Goal: Find specific page/section: Find specific page/section

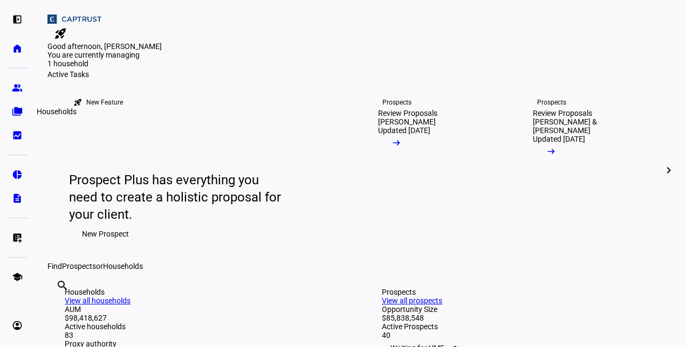
click at [13, 113] on eth-mat-symbol "folder_copy" at bounding box center [17, 111] width 11 height 11
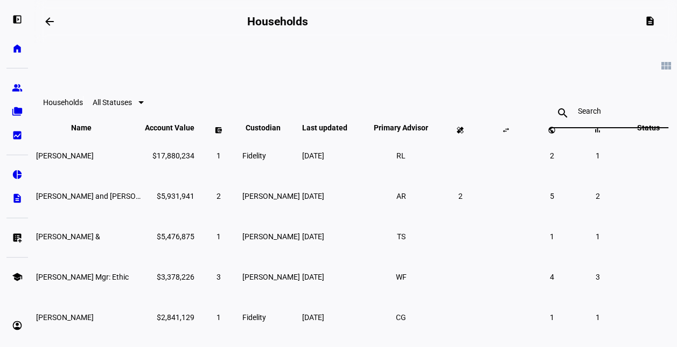
click at [589, 111] on input at bounding box center [609, 111] width 63 height 9
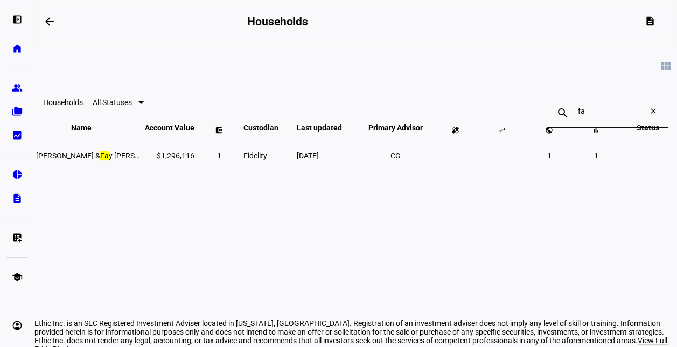
type input "f"
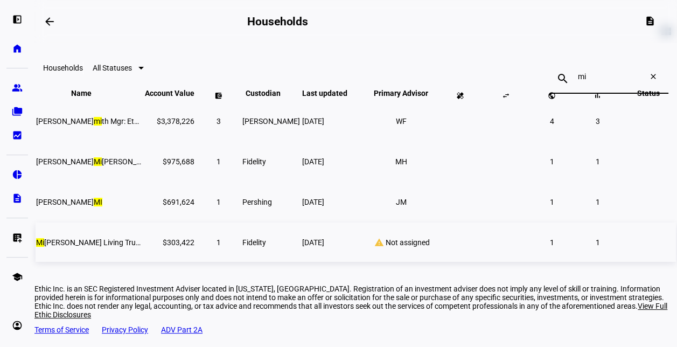
scroll to position [44, 0]
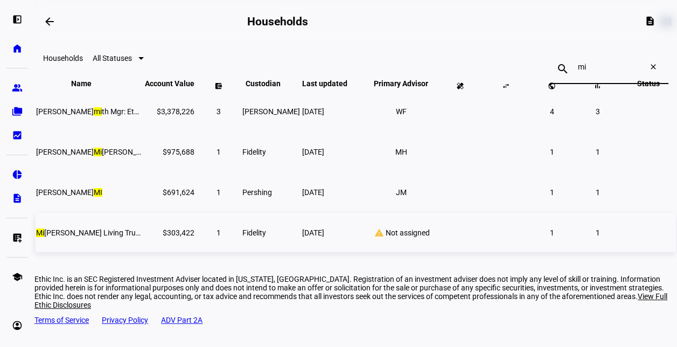
type input "m"
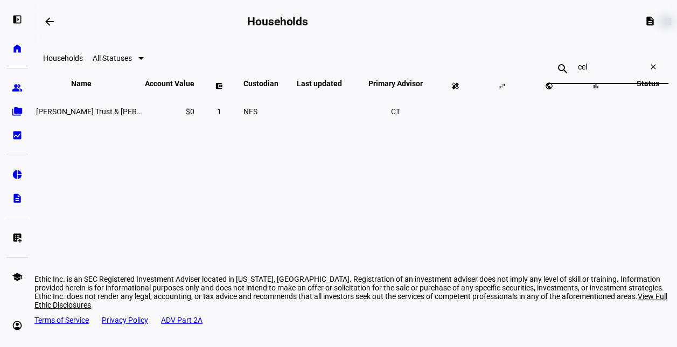
scroll to position [39, 0]
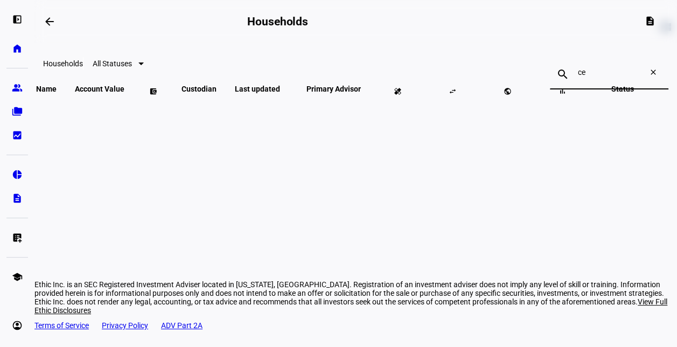
type input "c"
